Goal: Task Accomplishment & Management: Manage account settings

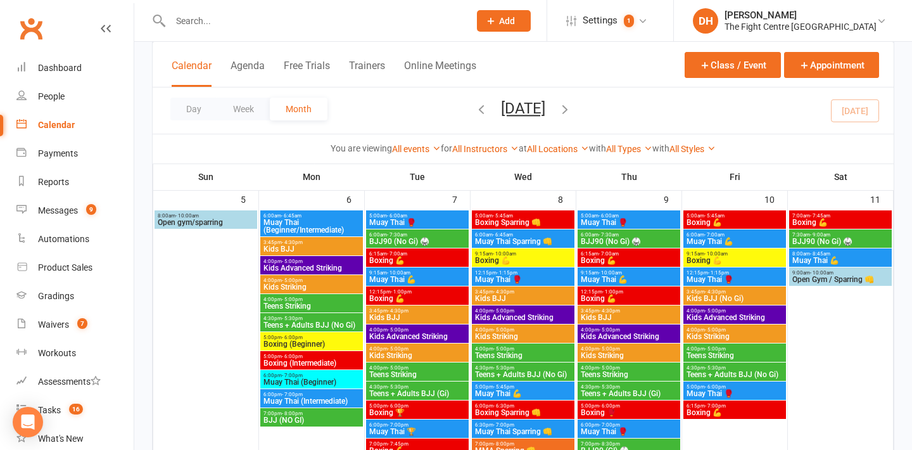
scroll to position [443, 0]
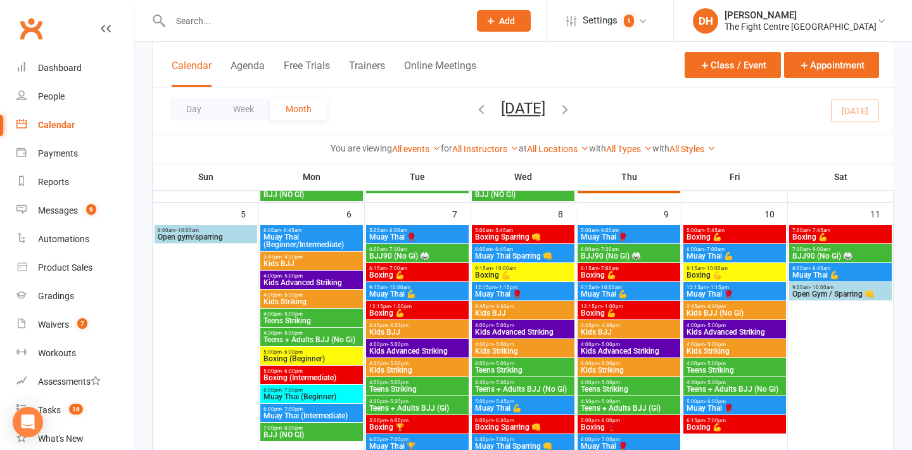
click at [315, 244] on span "Muay Thai (Beginner/Intermediate)" at bounding box center [312, 240] width 98 height 15
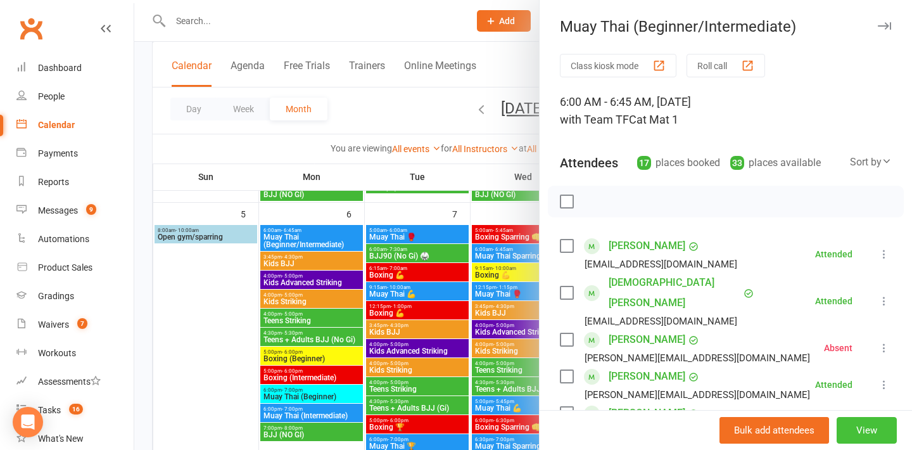
click at [858, 427] on button "View" at bounding box center [867, 430] width 60 height 27
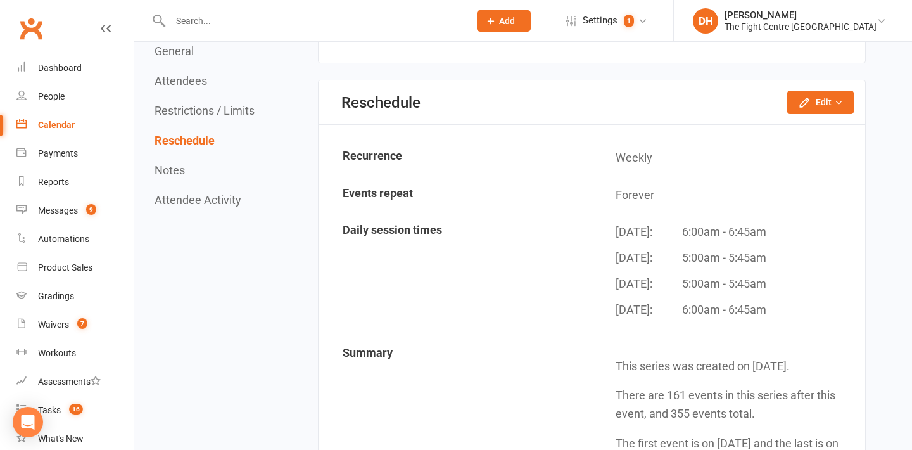
scroll to position [1853, 0]
click at [804, 110] on button "Edit" at bounding box center [820, 101] width 67 height 23
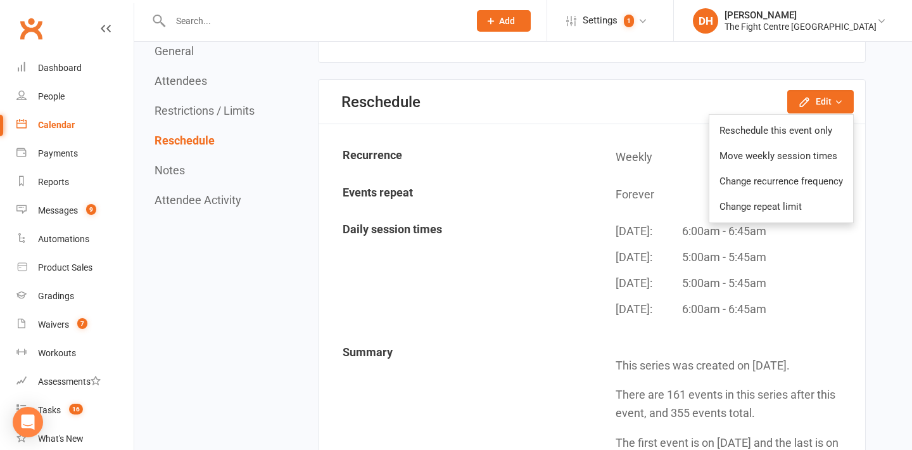
click at [704, 104] on div "Reschedule Edit Reschedule this event only Move weekly session times Change rec…" at bounding box center [592, 102] width 547 height 44
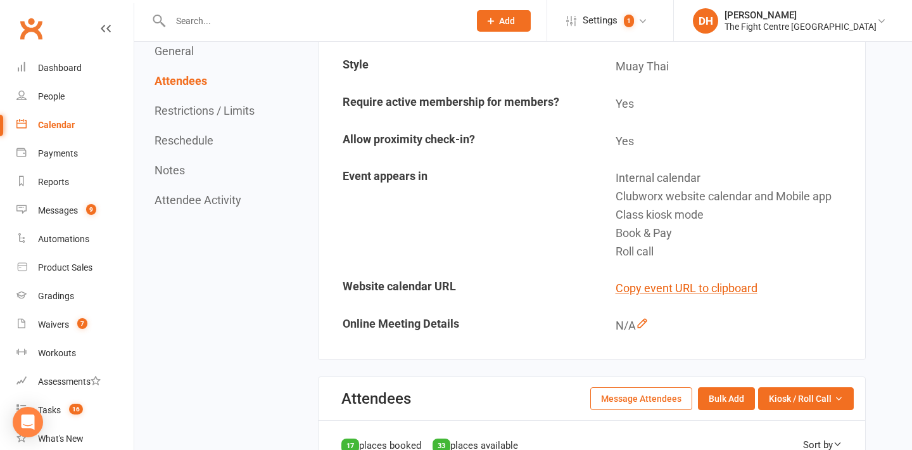
scroll to position [0, 0]
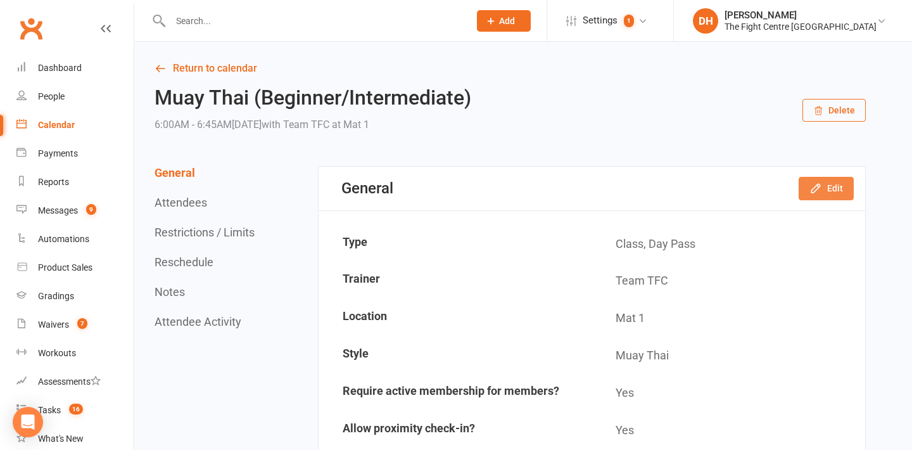
click at [820, 185] on icon "button" at bounding box center [815, 188] width 8 height 8
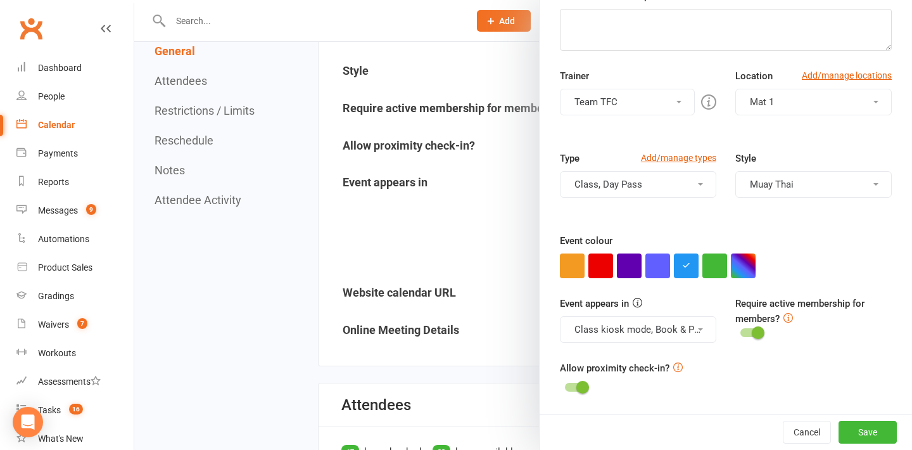
scroll to position [311, 0]
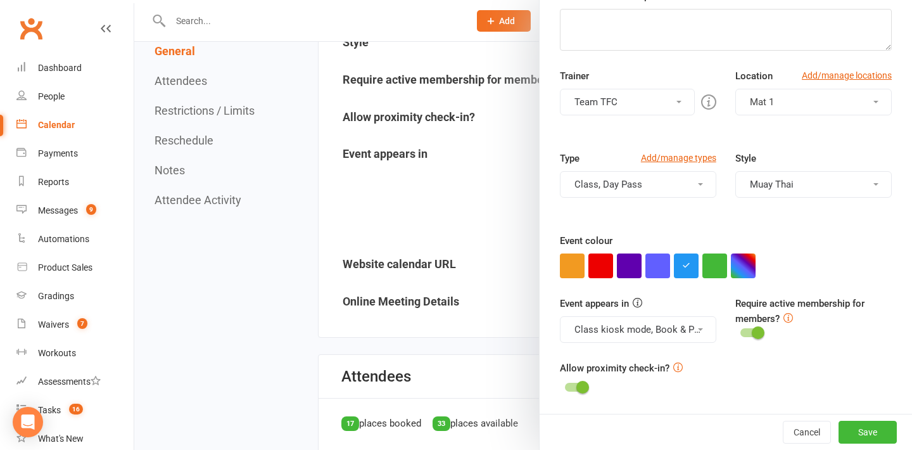
click at [453, 63] on div at bounding box center [523, 225] width 778 height 450
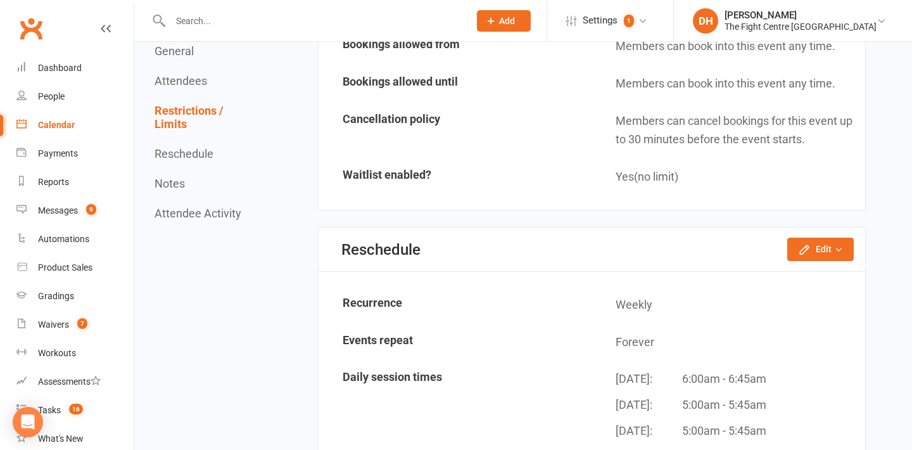
scroll to position [1887, 0]
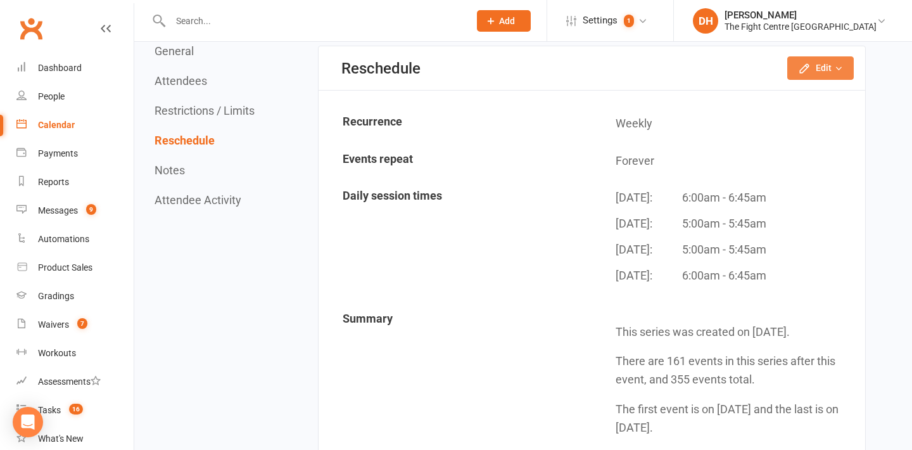
click at [824, 77] on button "Edit" at bounding box center [820, 67] width 67 height 23
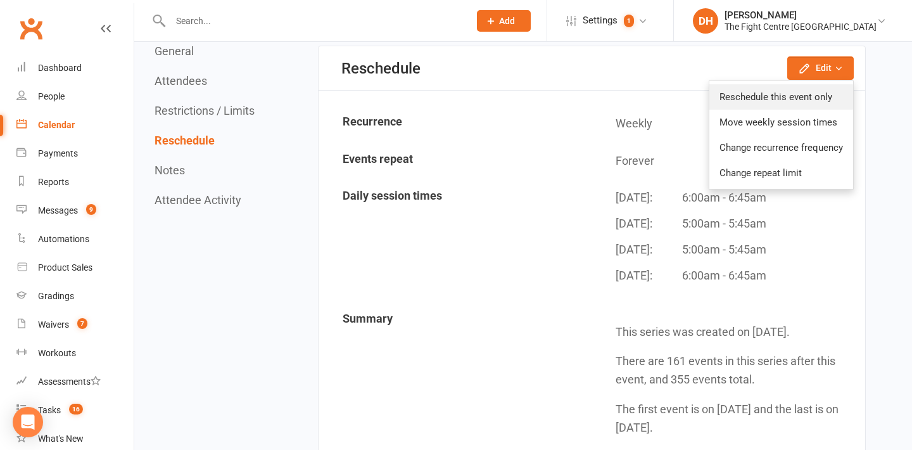
click at [818, 94] on link "Reschedule this event only" at bounding box center [781, 96] width 144 height 25
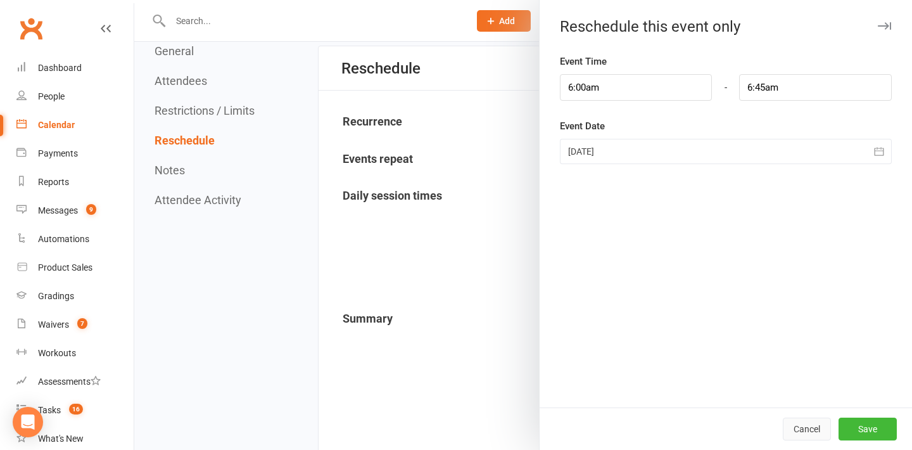
click at [796, 422] on button "Cancel" at bounding box center [807, 428] width 48 height 23
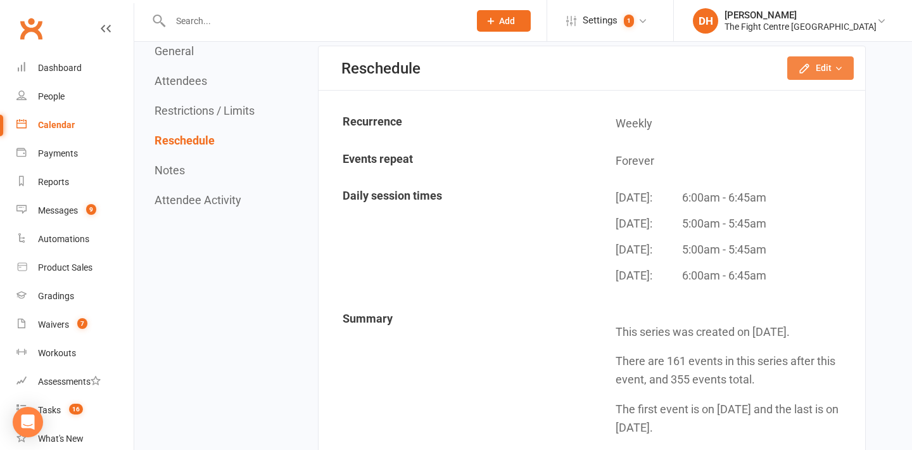
click at [821, 63] on button "Edit" at bounding box center [820, 67] width 67 height 23
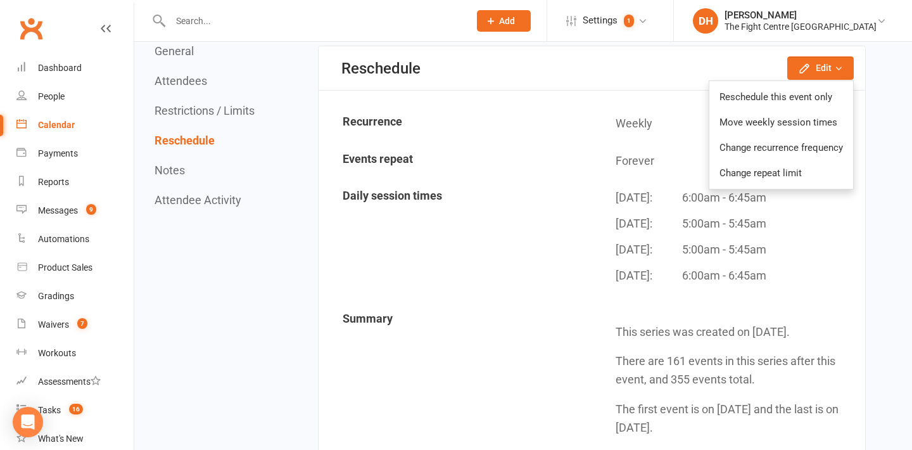
click at [816, 265] on div "[DATE]: 5:00am - 5:45am" at bounding box center [736, 254] width 240 height 26
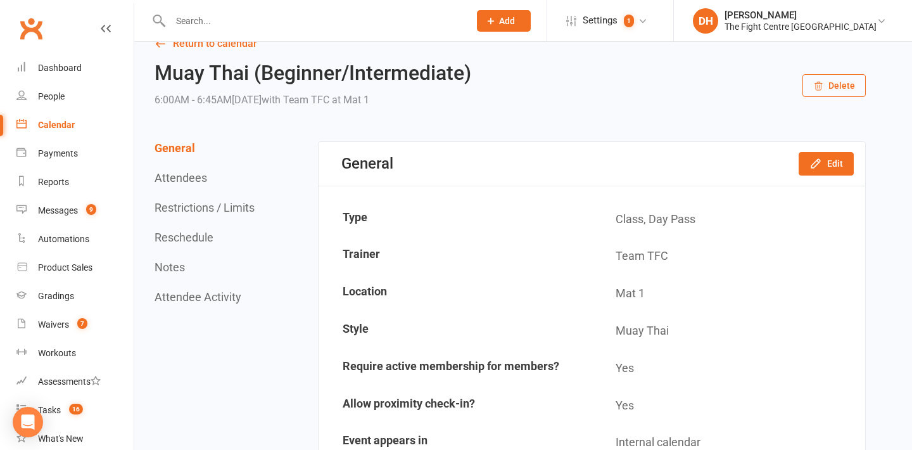
scroll to position [0, 0]
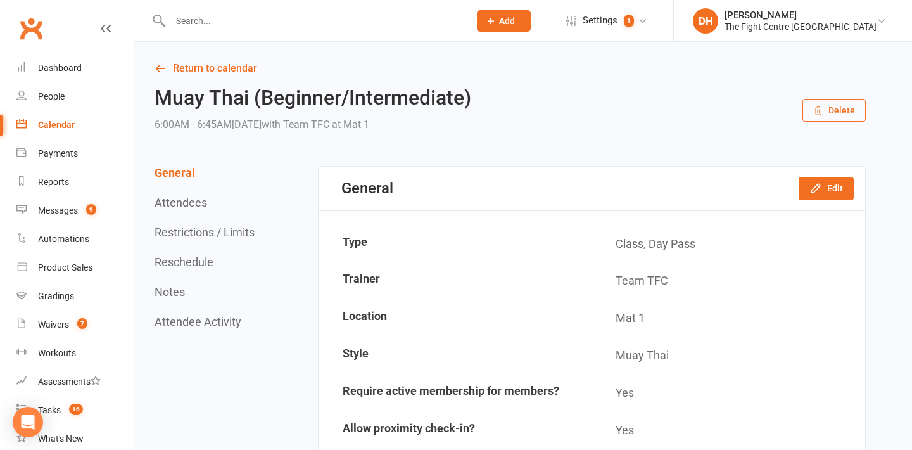
click at [822, 114] on icon "button" at bounding box center [818, 111] width 10 height 10
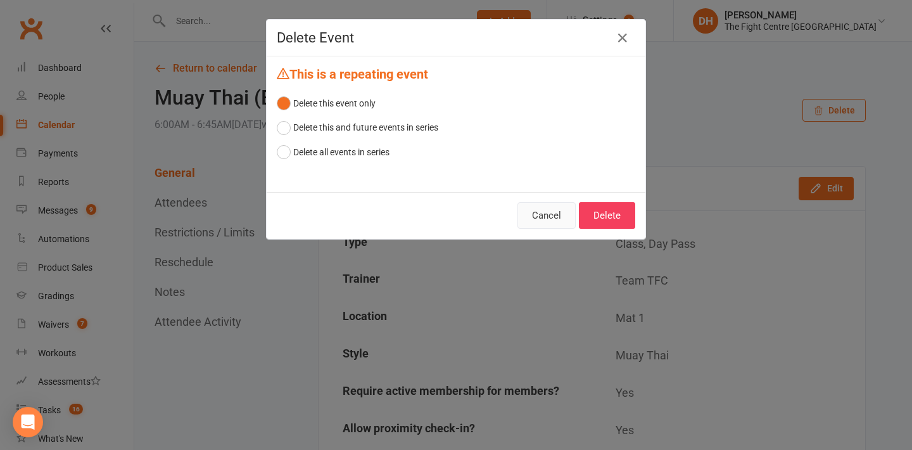
click at [547, 213] on button "Cancel" at bounding box center [546, 215] width 58 height 27
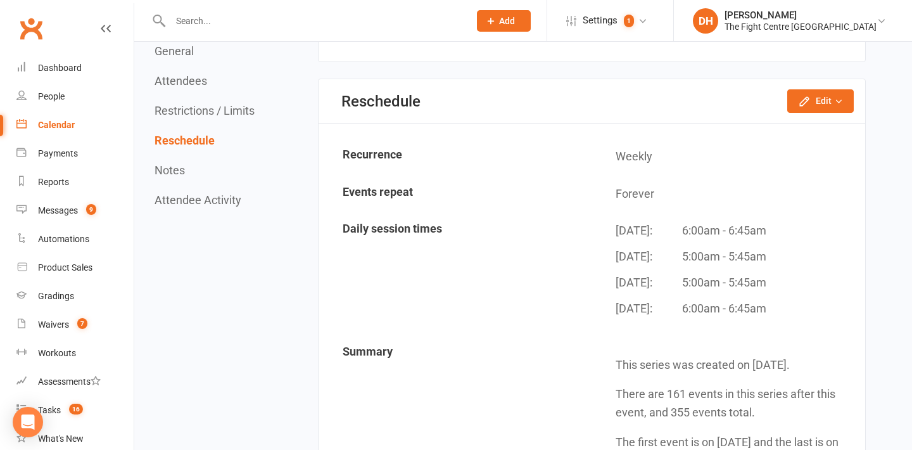
scroll to position [1858, 0]
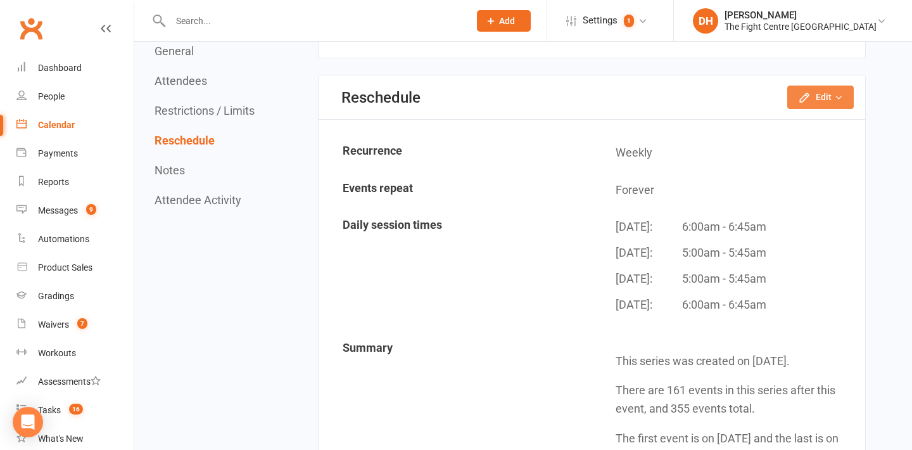
click at [838, 94] on icon "button" at bounding box center [838, 97] width 9 height 9
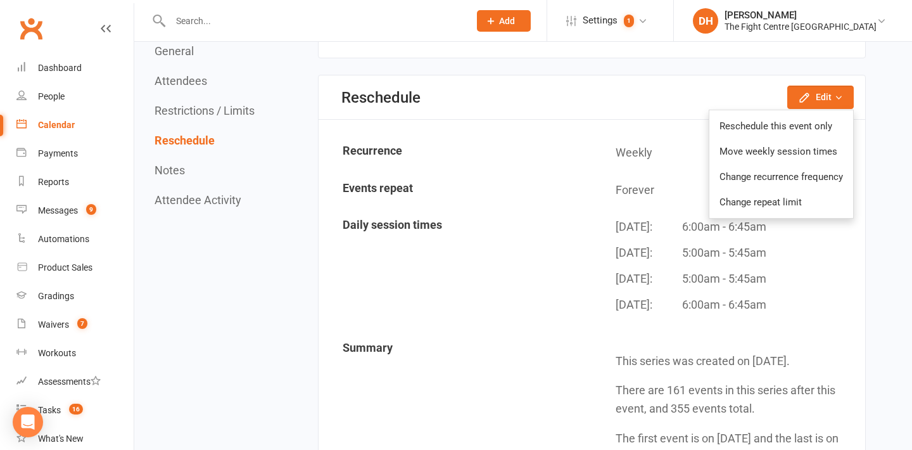
click at [652, 103] on div "Reschedule Edit Reschedule this event only Move weekly session times Change rec…" at bounding box center [592, 97] width 547 height 44
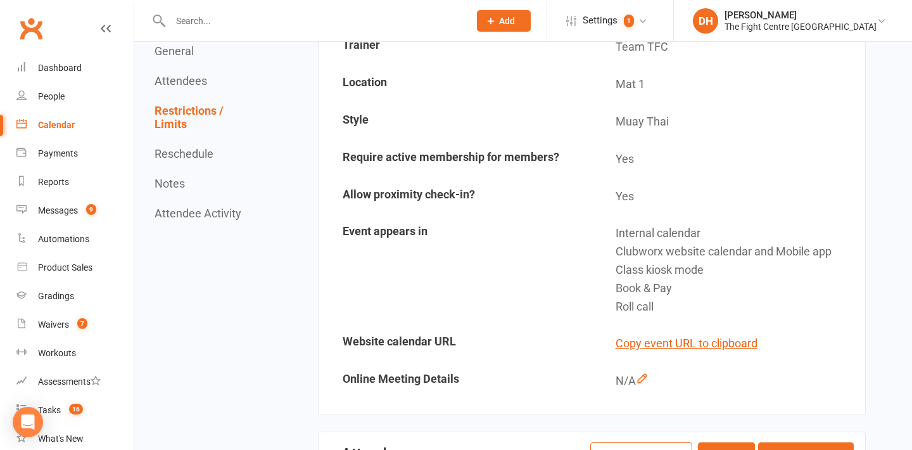
scroll to position [0, 0]
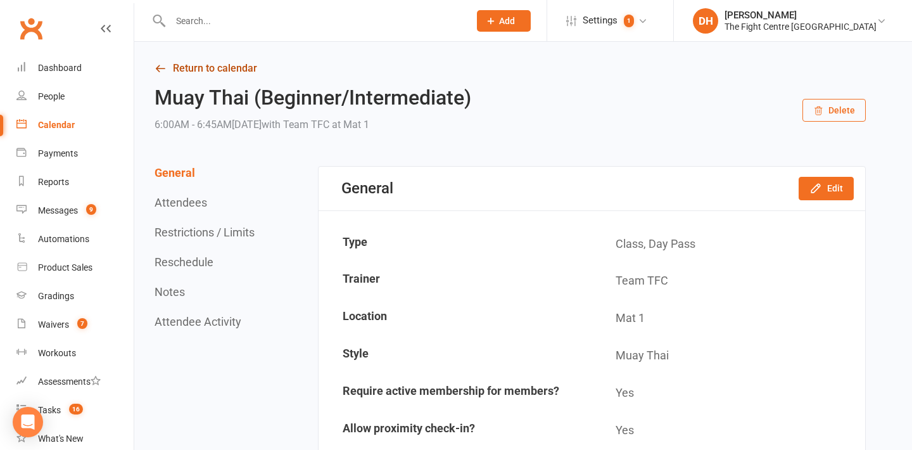
click at [240, 65] on link "Return to calendar" at bounding box center [510, 69] width 711 height 18
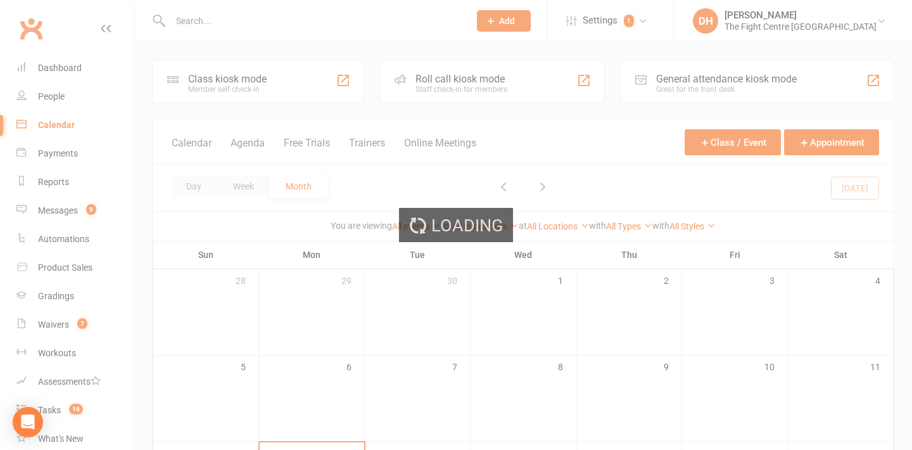
click at [584, 121] on div "Loading" at bounding box center [456, 225] width 912 height 450
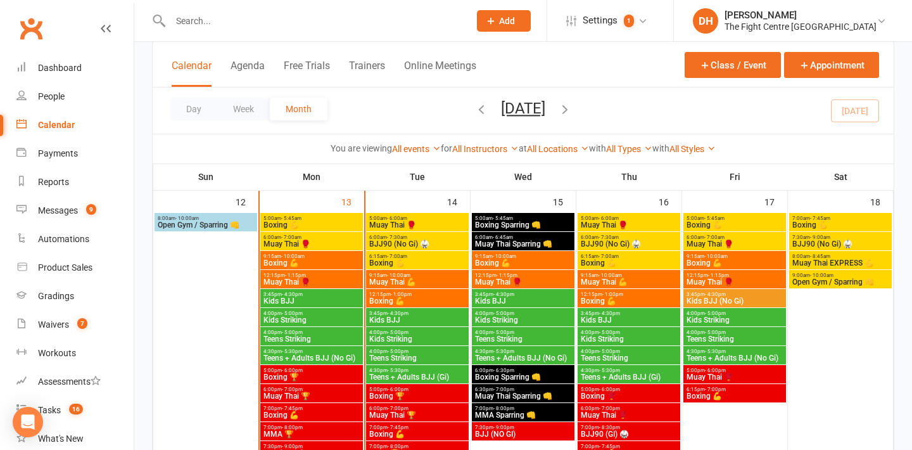
scroll to position [730, 0]
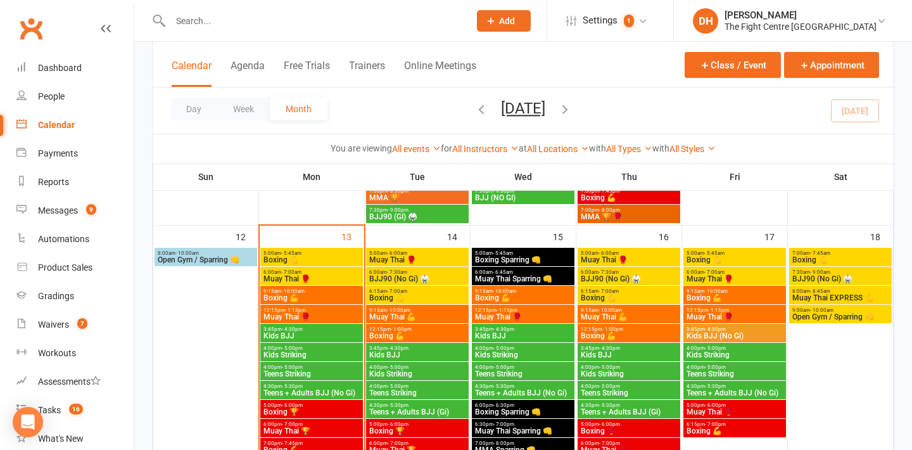
click at [659, 91] on div "Day Week Month [DATE] [DATE] Sun Mon Tue Wed Thu Fri Sat 28 29 30 01 02 03 04 0…" at bounding box center [523, 110] width 741 height 46
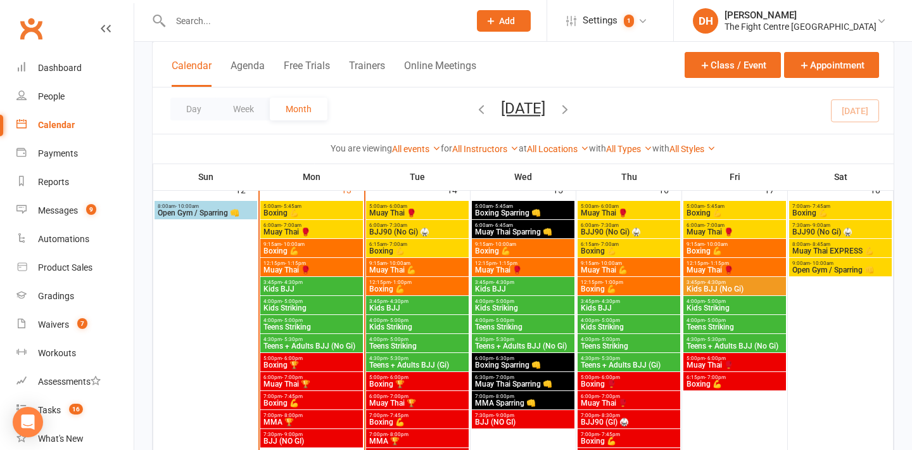
click at [560, 69] on div "Calendar Agenda Free Trials Trainers Online Meetings Class / Event Appointment" at bounding box center [523, 65] width 741 height 46
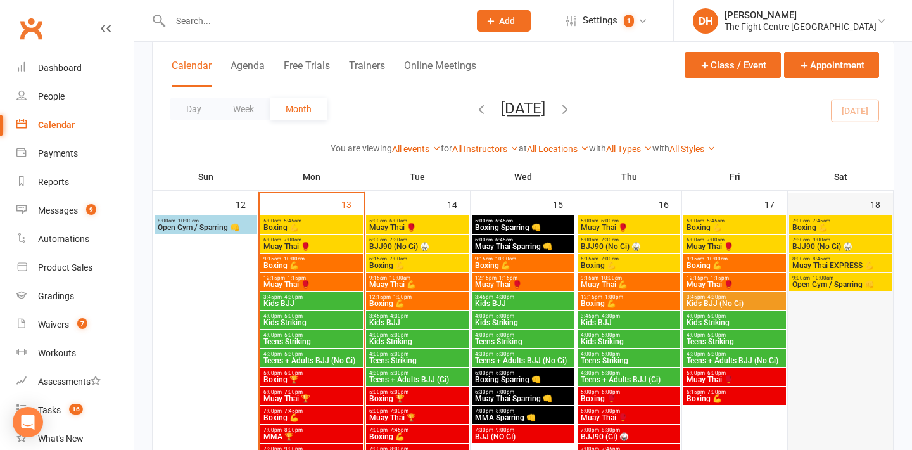
scroll to position [763, 0]
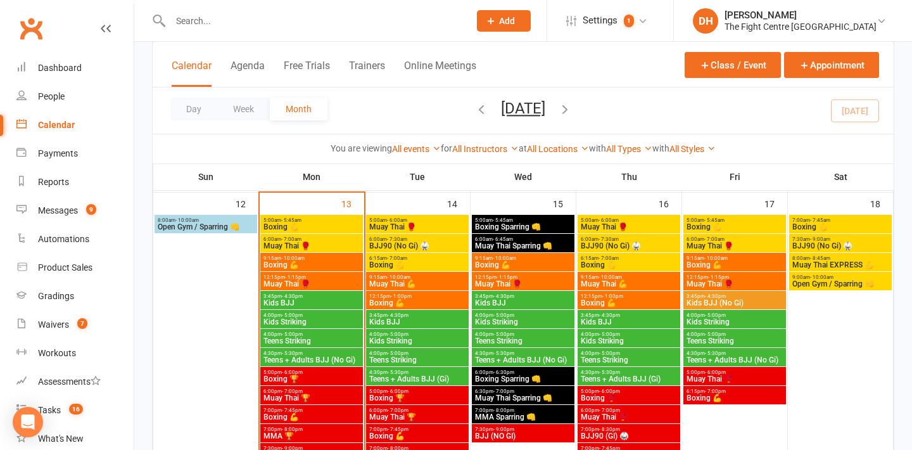
click at [745, 300] on span "Kids BJJ (No Gi)" at bounding box center [735, 303] width 98 height 8
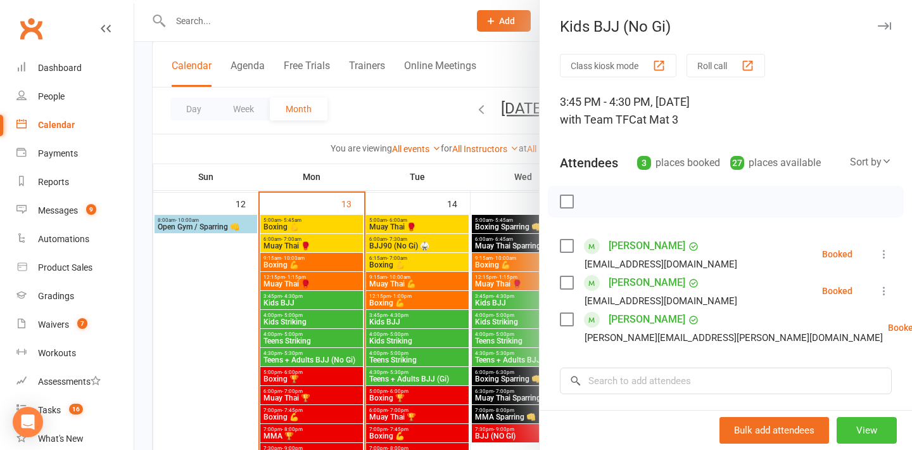
click at [869, 428] on button "View" at bounding box center [867, 430] width 60 height 27
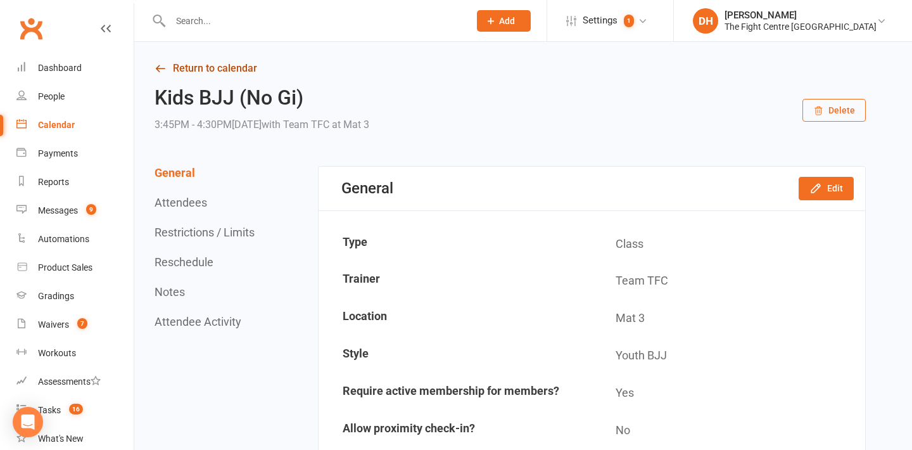
click at [189, 72] on link "Return to calendar" at bounding box center [510, 69] width 711 height 18
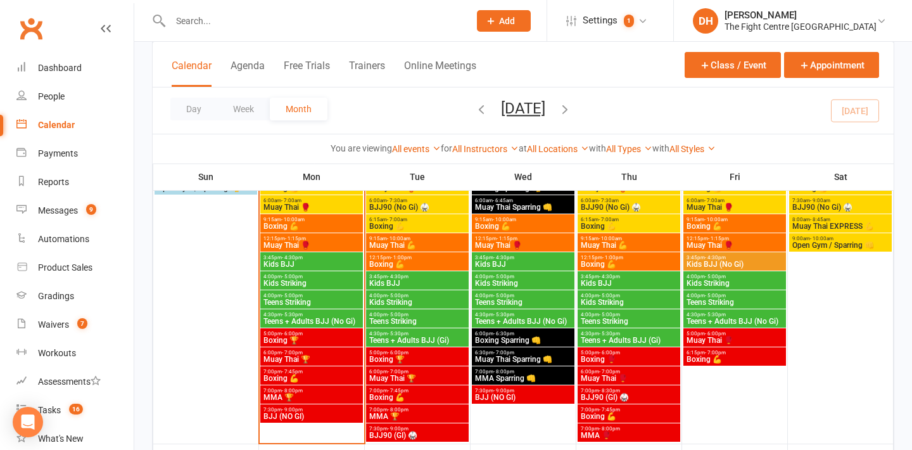
scroll to position [800, 0]
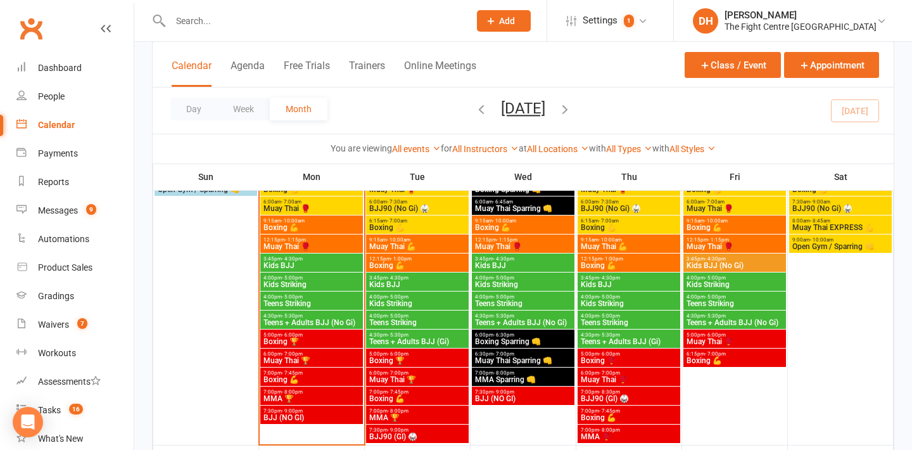
click at [742, 262] on span "Kids BJJ (No Gi)" at bounding box center [735, 266] width 98 height 8
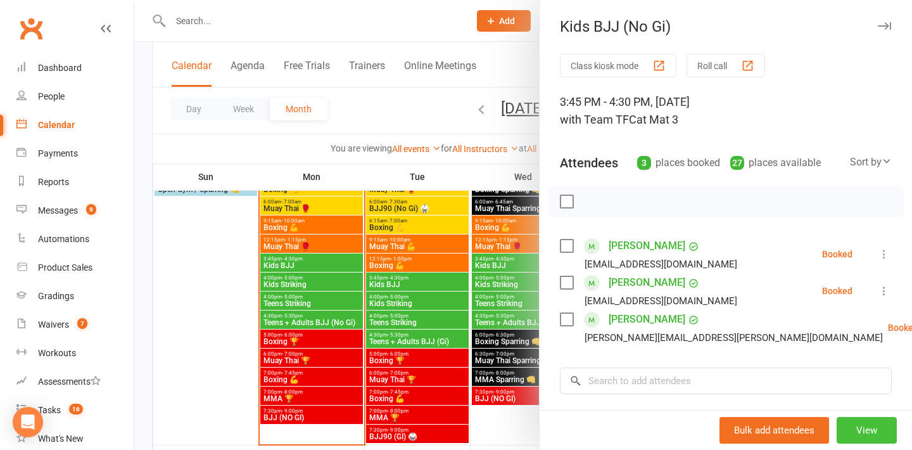
click at [852, 429] on button "View" at bounding box center [867, 430] width 60 height 27
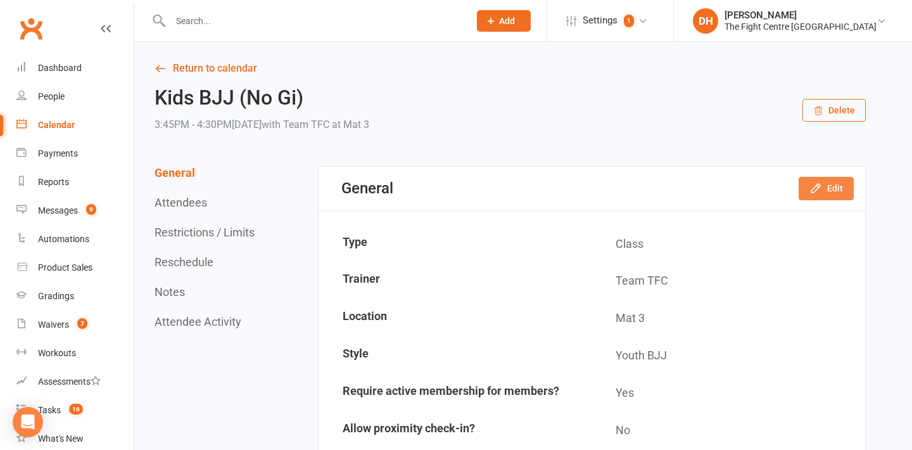
click at [838, 194] on button "Edit" at bounding box center [826, 188] width 55 height 23
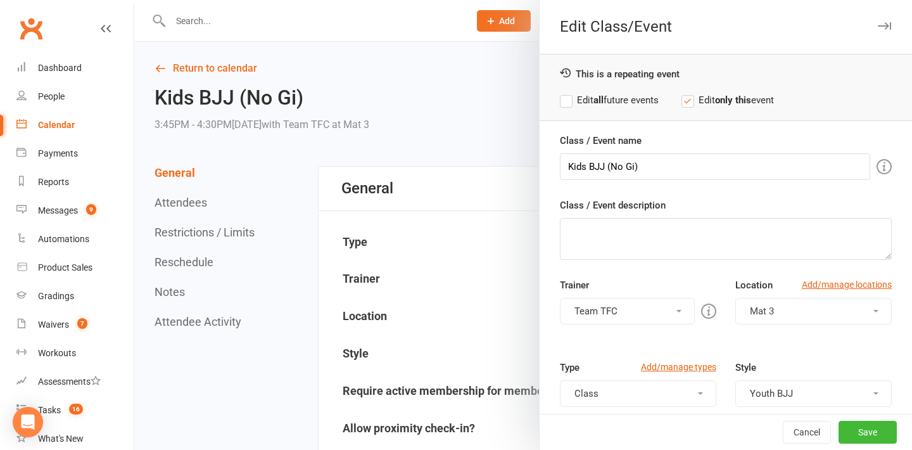
scroll to position [209, 0]
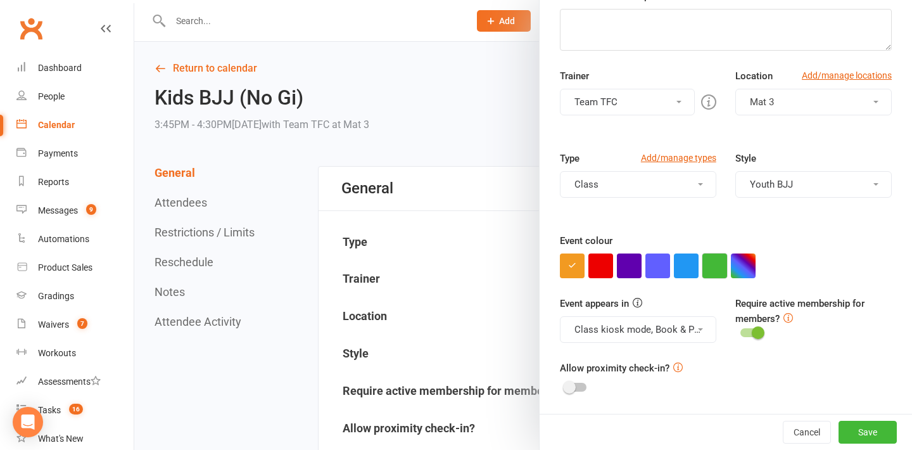
click at [720, 267] on button "button" at bounding box center [714, 265] width 25 height 25
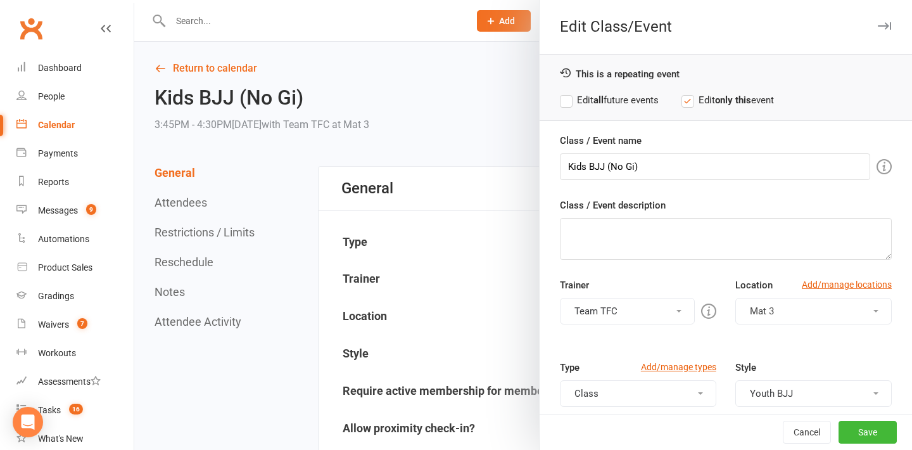
click at [600, 92] on label "Edit all future events" at bounding box center [609, 99] width 99 height 15
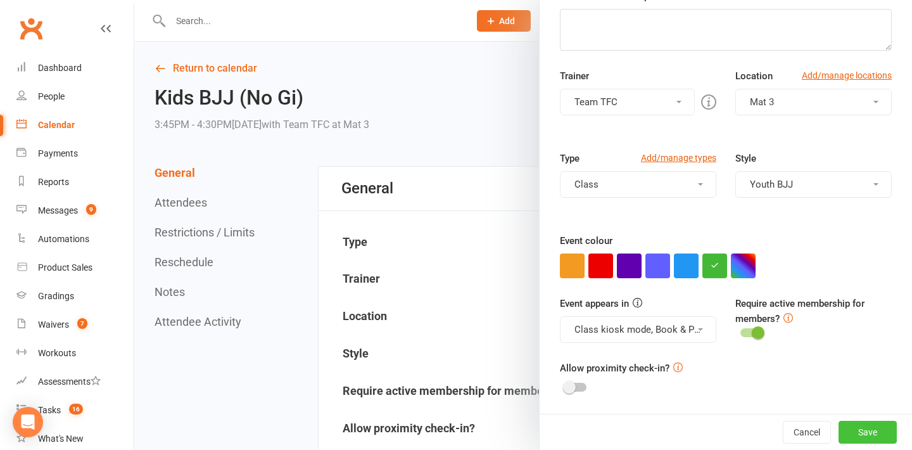
click at [857, 436] on button "Save" at bounding box center [868, 432] width 58 height 23
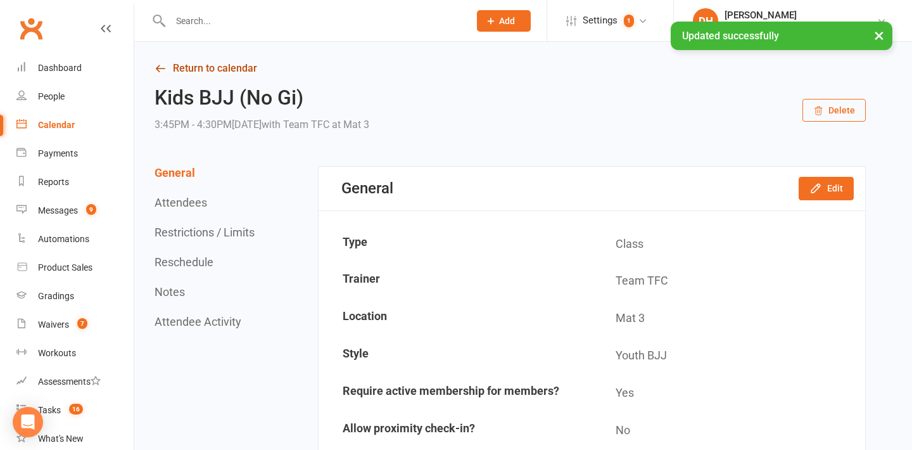
click at [200, 76] on link "Return to calendar" at bounding box center [510, 69] width 711 height 18
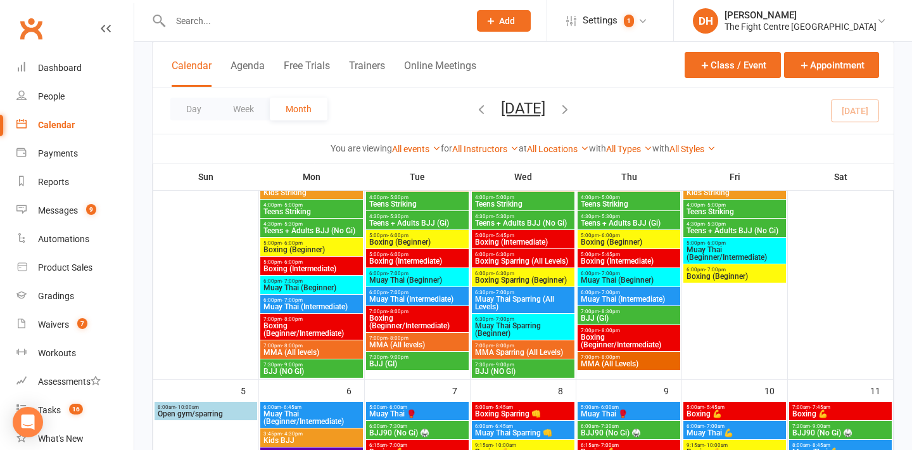
scroll to position [57, 0]
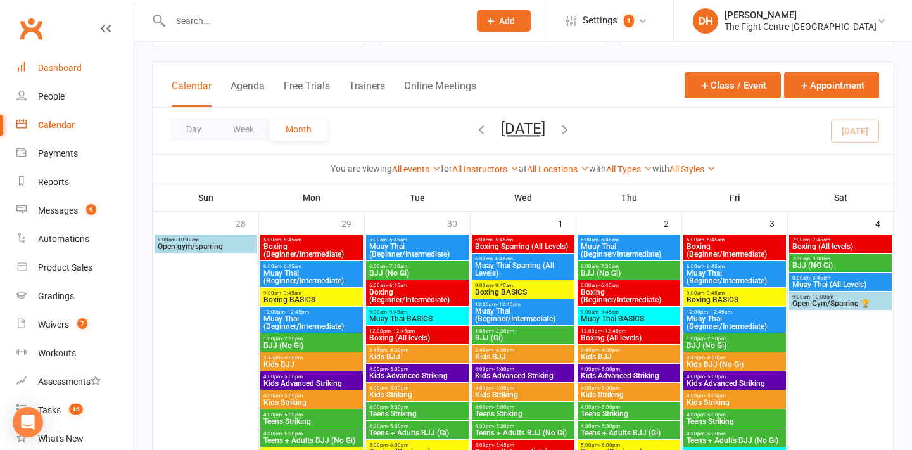
click at [65, 66] on div "Dashboard" at bounding box center [60, 68] width 44 height 10
